Goal: Communication & Community: Connect with others

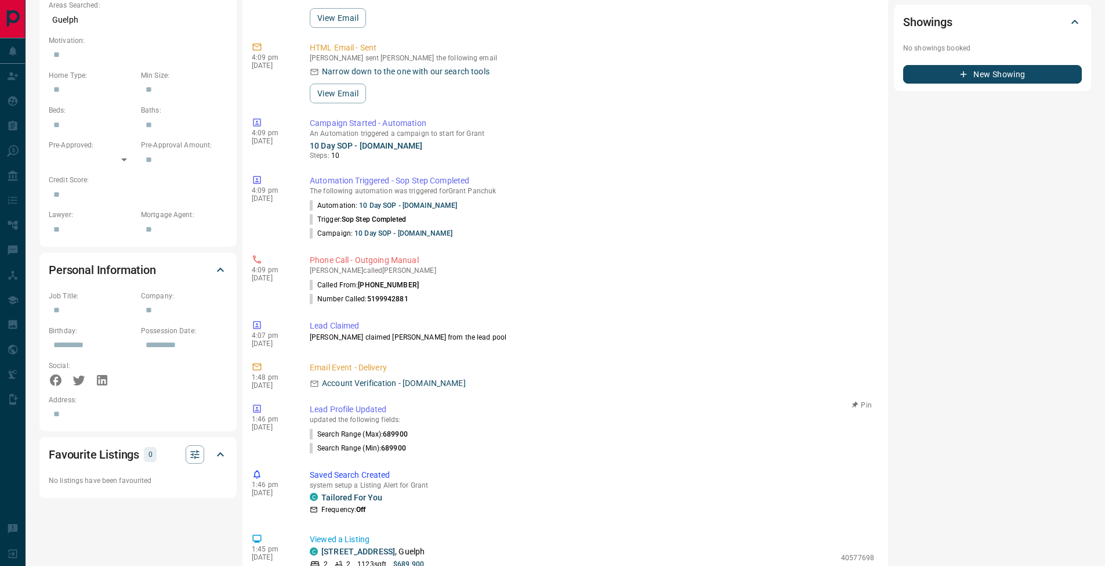
scroll to position [568, 0]
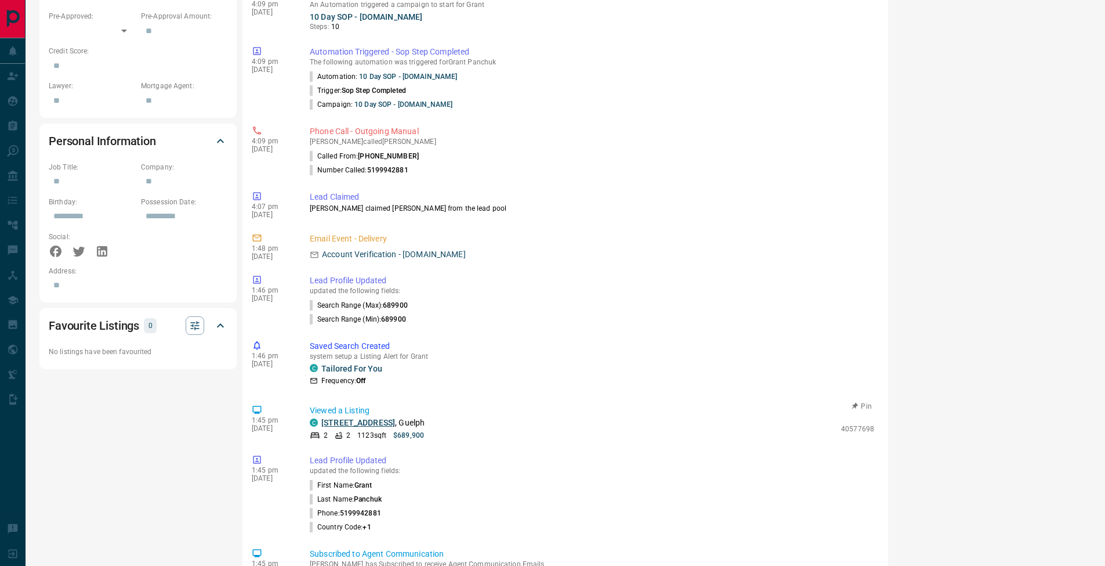
click at [376, 418] on link "[STREET_ADDRESS]" at bounding box center [358, 422] width 74 height 9
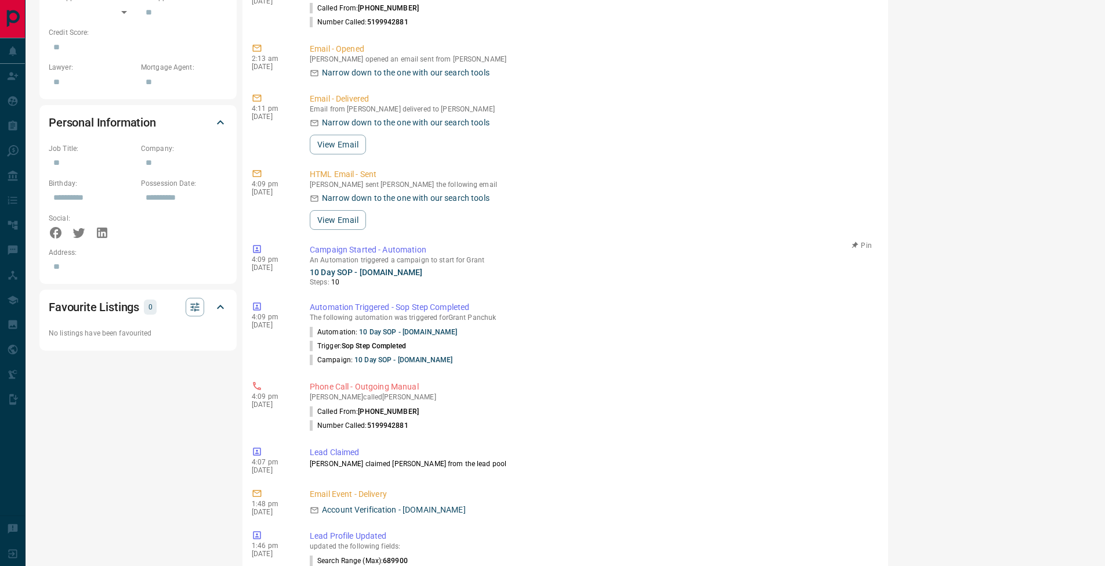
scroll to position [0, 0]
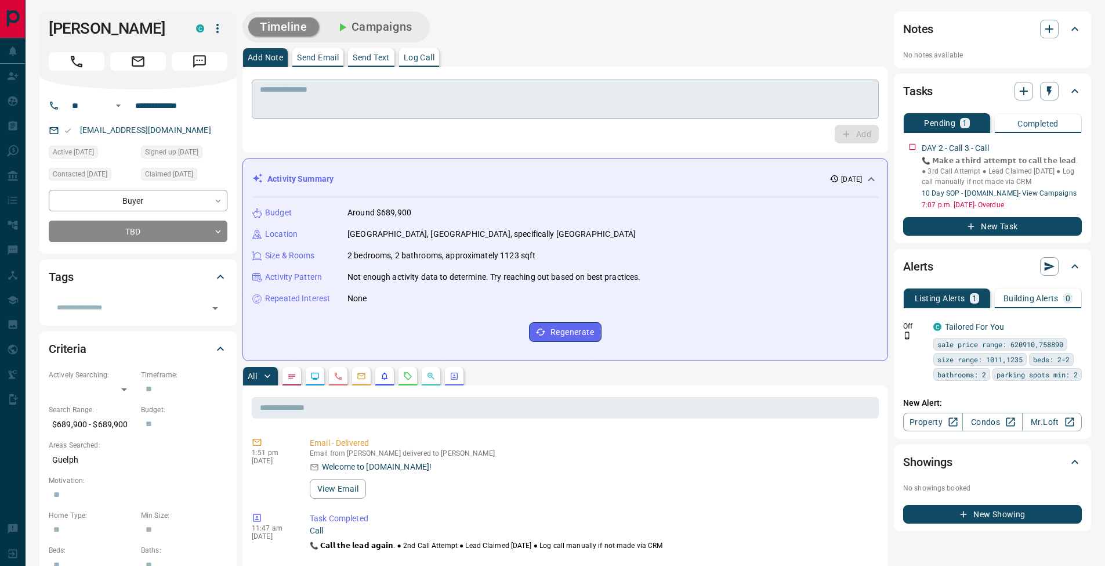
click at [350, 90] on textarea at bounding box center [565, 100] width 611 height 30
click at [437, 50] on button "Log Call" at bounding box center [419, 57] width 40 height 19
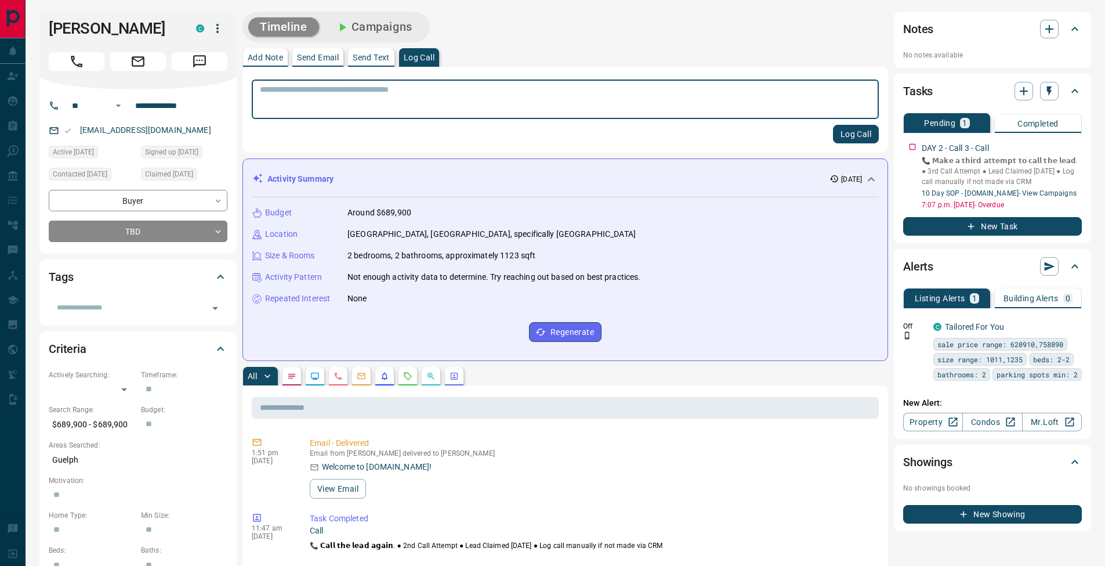
click at [846, 135] on button "Log Call" at bounding box center [856, 134] width 46 height 19
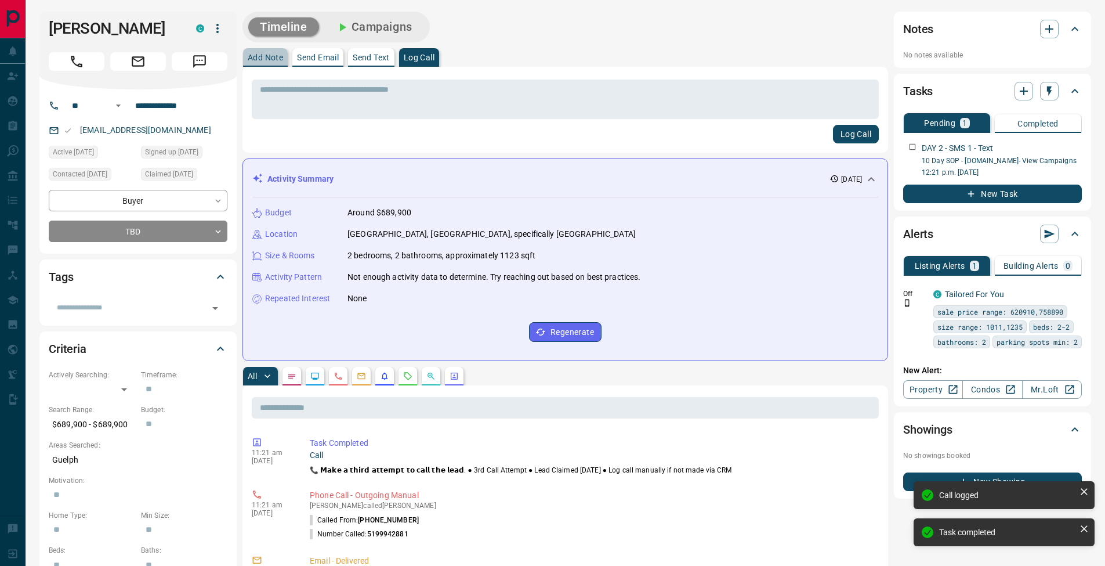
click at [282, 61] on p "Add Note" at bounding box center [265, 57] width 35 height 8
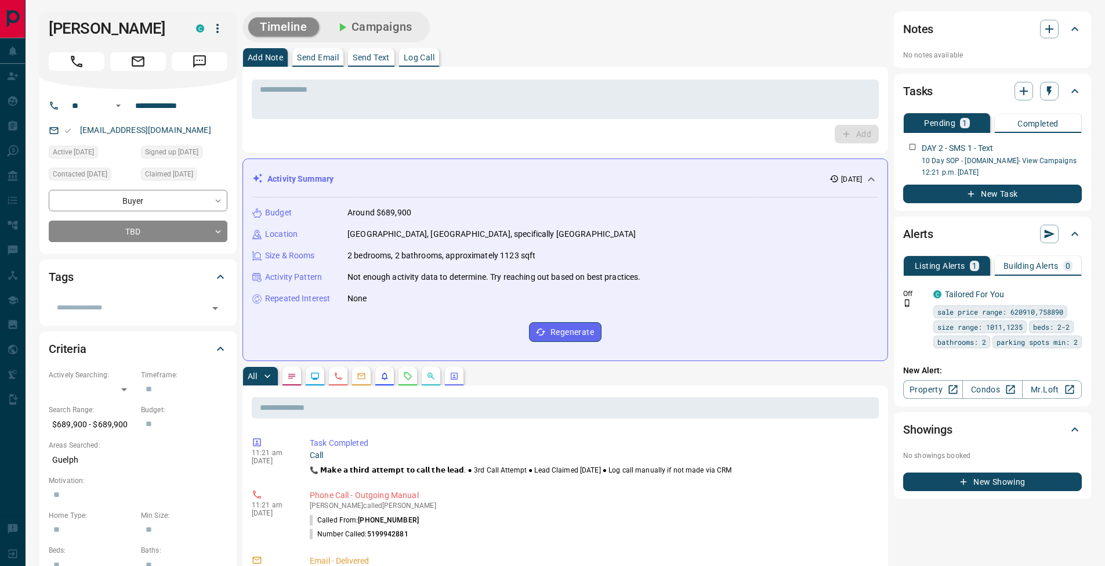
click at [373, 60] on p "Send Text" at bounding box center [371, 57] width 37 height 8
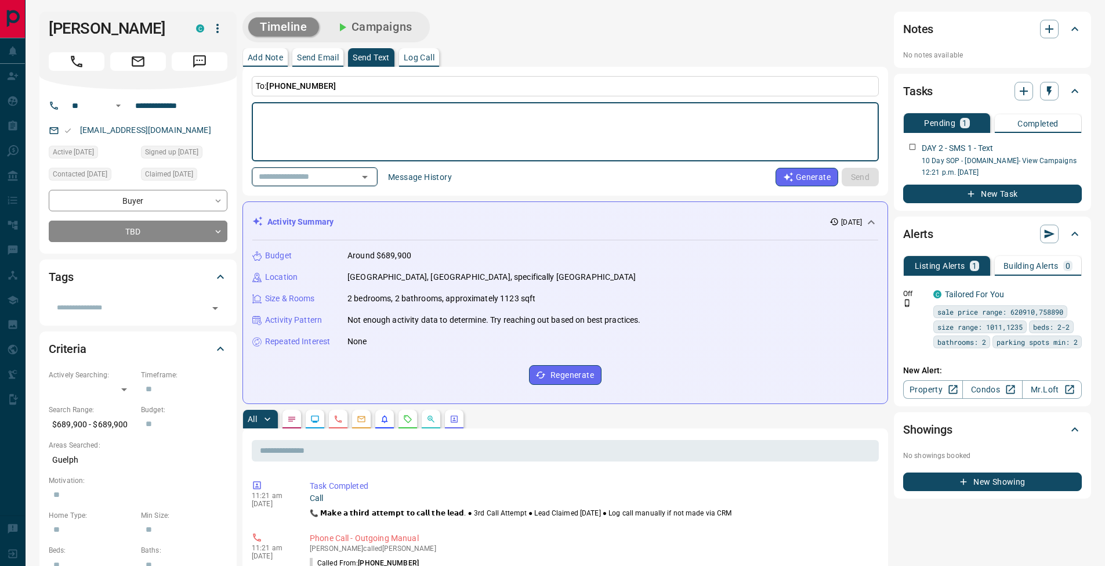
click at [372, 176] on icon "Open" at bounding box center [365, 177] width 14 height 14
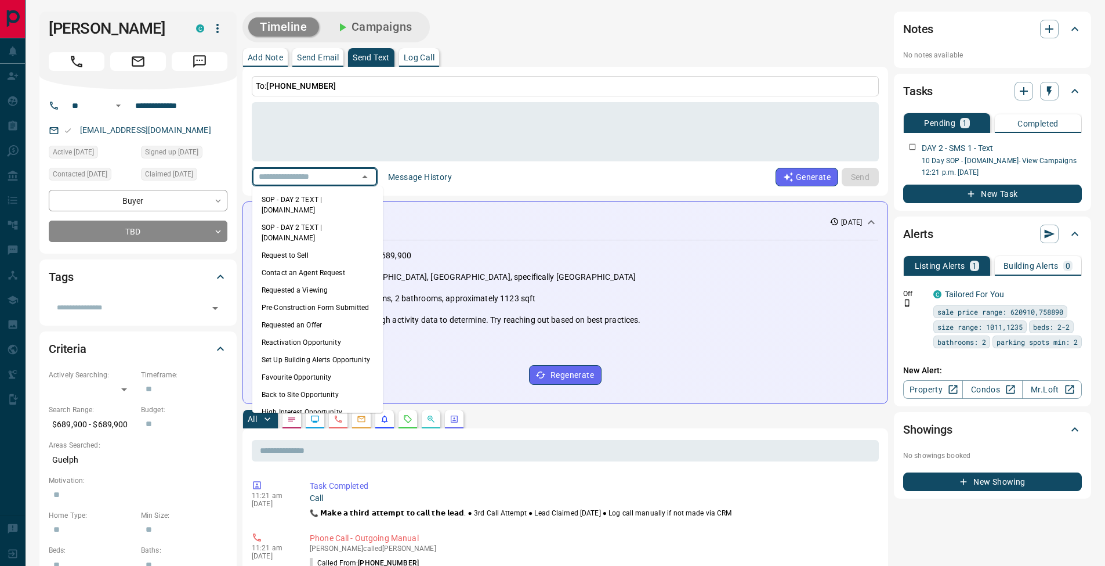
scroll to position [82, 0]
click at [317, 401] on li "Condos Introduction" at bounding box center [317, 398] width 131 height 17
type textarea "**********"
type input "**********"
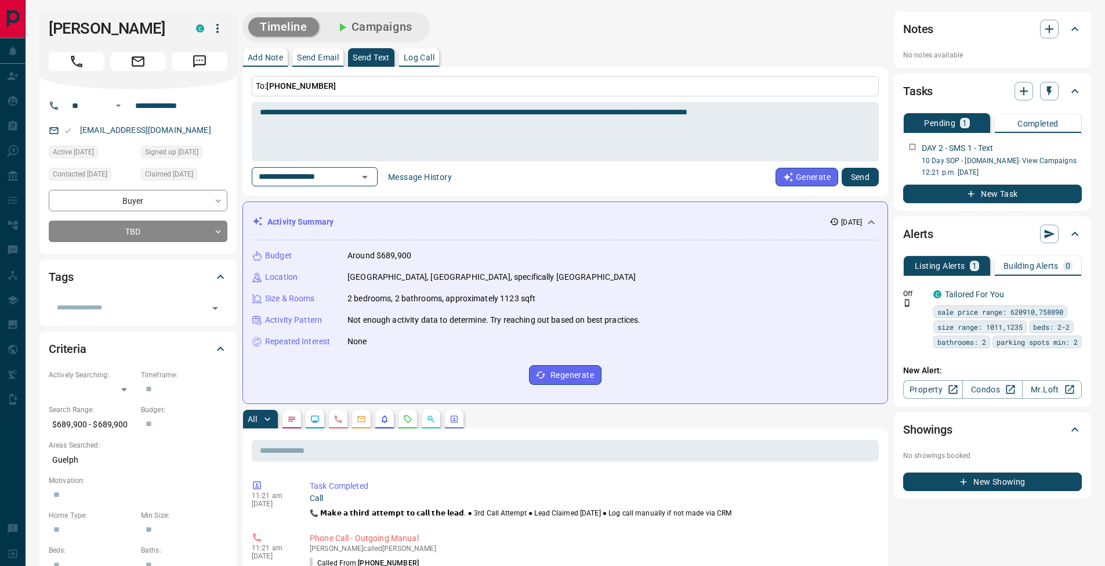
click at [869, 182] on button "Send" at bounding box center [860, 177] width 37 height 19
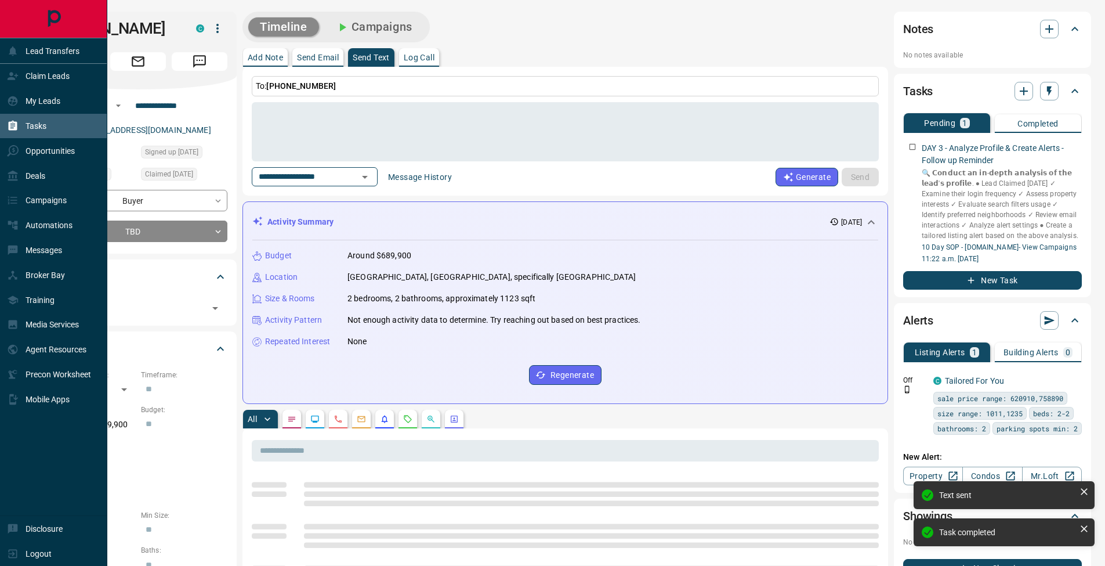
click at [2, 123] on div "Tasks" at bounding box center [53, 126] width 107 height 25
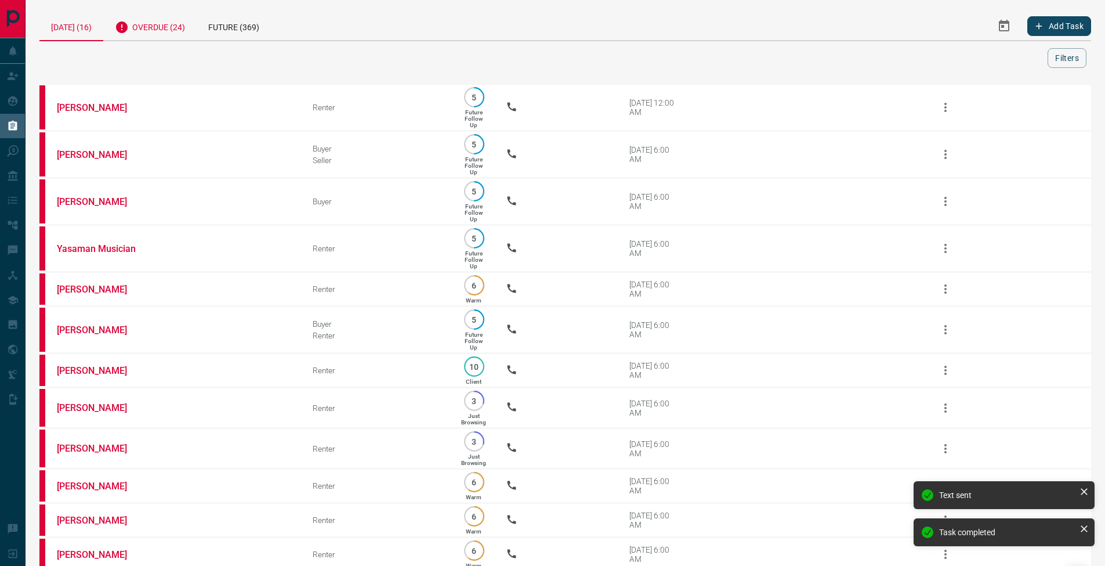
click at [148, 21] on div "Overdue (24)" at bounding box center [149, 26] width 93 height 28
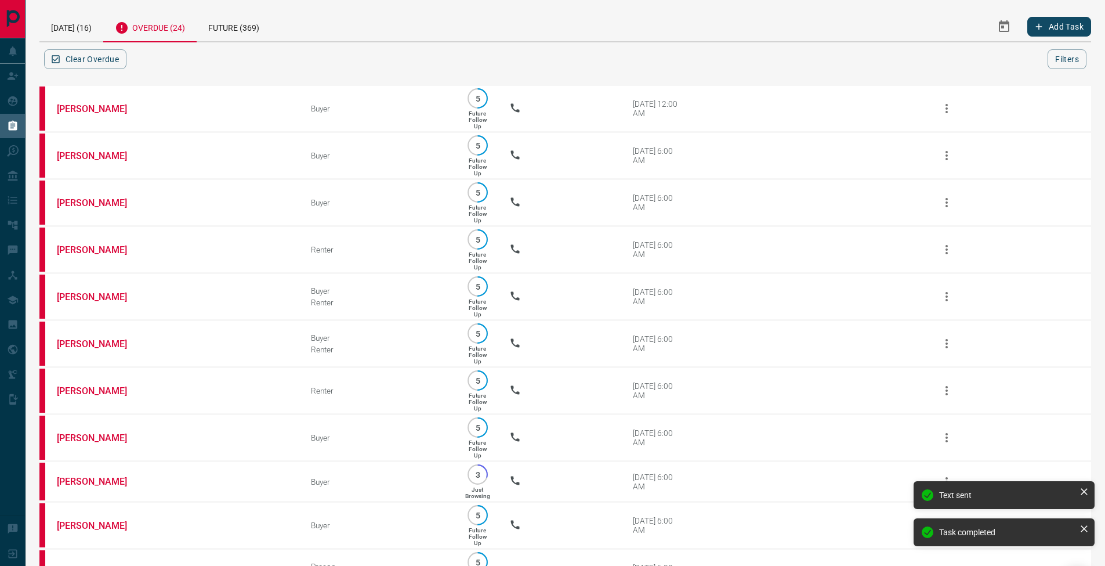
scroll to position [653, 0]
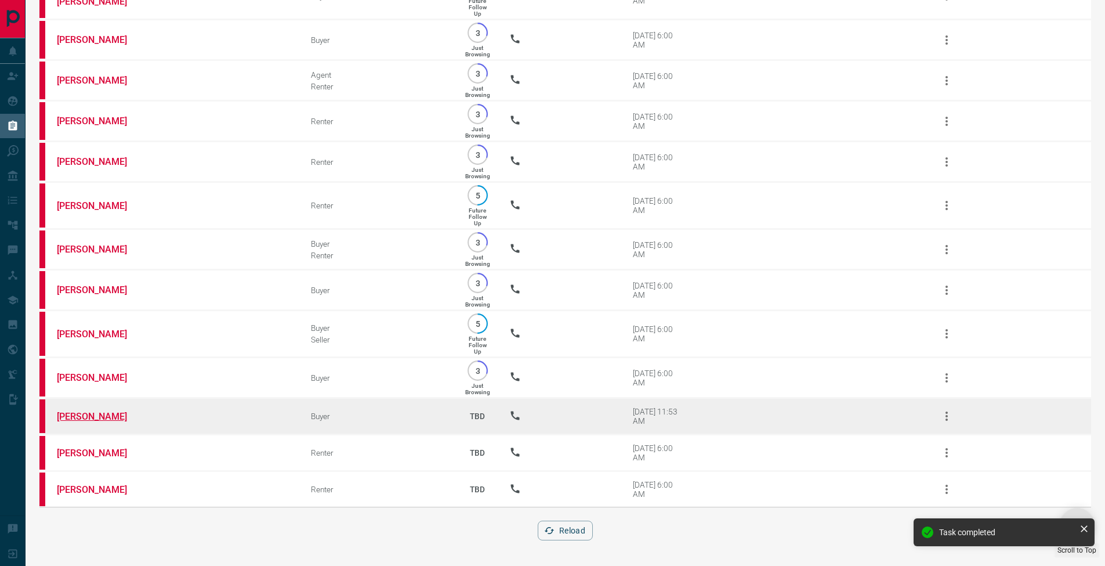
click at [101, 412] on link "[PERSON_NAME]" at bounding box center [100, 416] width 87 height 11
